Goal: Transaction & Acquisition: Purchase product/service

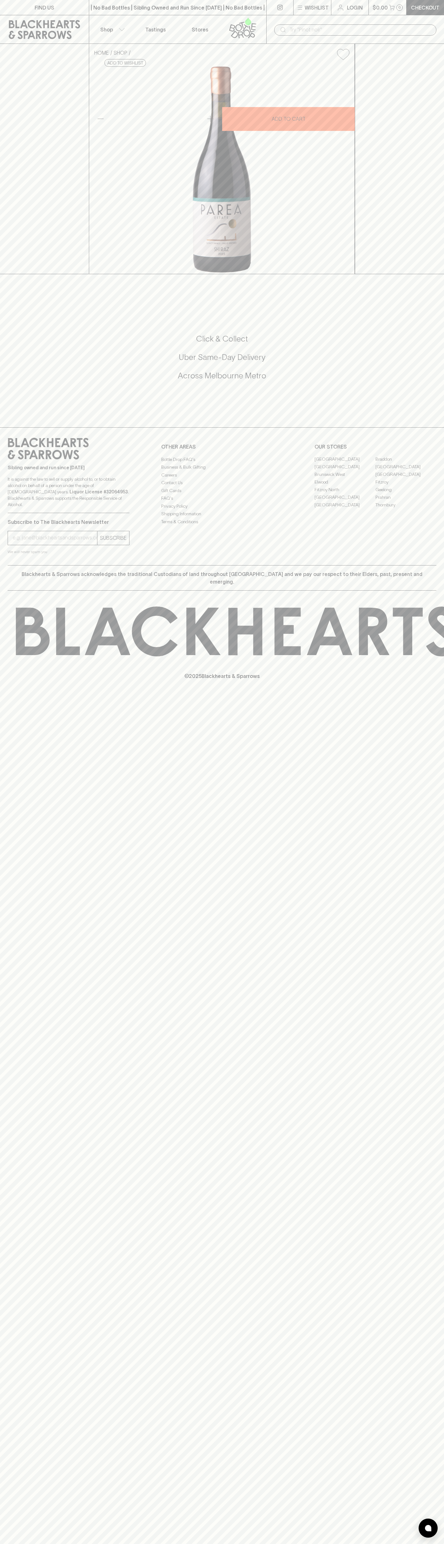
click at [329, 15] on div "​" at bounding box center [356, 29] width 178 height 29
click at [430, 415] on div "Click & Collect Uber Same-Day Delivery Across [GEOGRAPHIC_DATA] Metro" at bounding box center [222, 361] width 429 height 106
click at [319, 1544] on html "FIND US | No Bad Bottles | Sibling Owned and Run Since [DATE] | No Bad Bottles …" at bounding box center [222, 772] width 444 height 1544
click at [5, 840] on div "FIND US | No Bad Bottles | Sibling Owned and Run Since [DATE] | No Bad Bottles …" at bounding box center [222, 772] width 444 height 1544
